Goal: Transaction & Acquisition: Purchase product/service

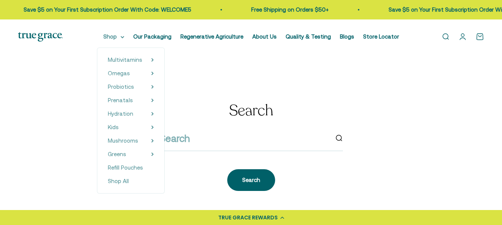
click at [105, 36] on summary "Shop" at bounding box center [113, 36] width 21 height 9
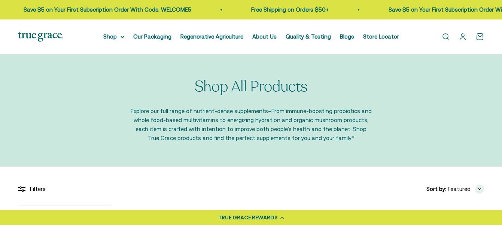
click at [105, 39] on summary "Shop" at bounding box center [113, 36] width 21 height 9
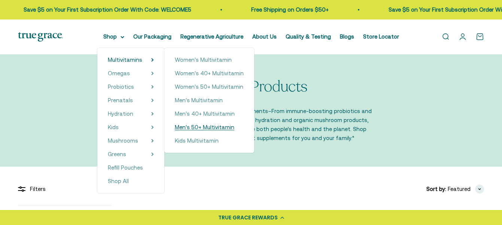
click at [175, 125] on span "Men's 50+ Multivitamin" at bounding box center [204, 127] width 59 height 6
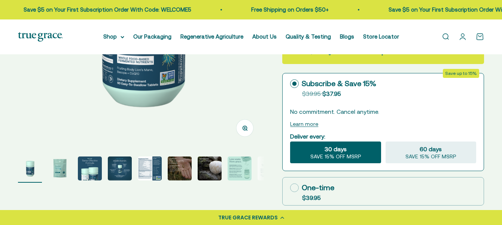
scroll to position [171, 0]
click at [148, 167] on img "Go to item 5" at bounding box center [150, 168] width 24 height 24
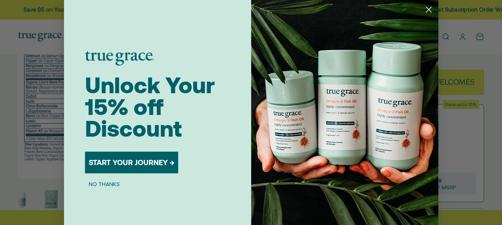
scroll to position [136, 0]
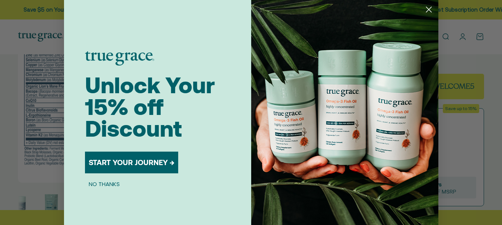
click at [427, 6] on circle "Close dialog" at bounding box center [428, 9] width 12 height 12
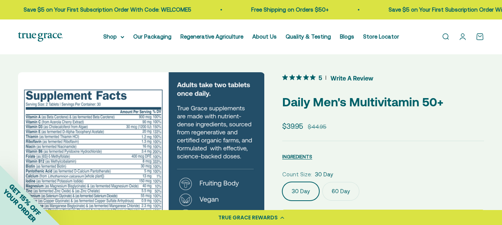
scroll to position [4, 0]
